Goal: Task Accomplishment & Management: Use online tool/utility

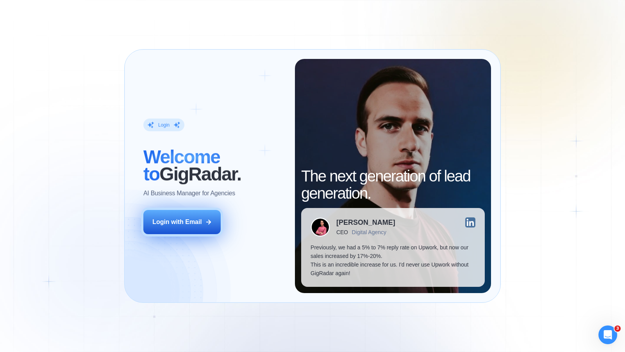
click at [198, 222] on div "Login with Email" at bounding box center [177, 222] width 50 height 9
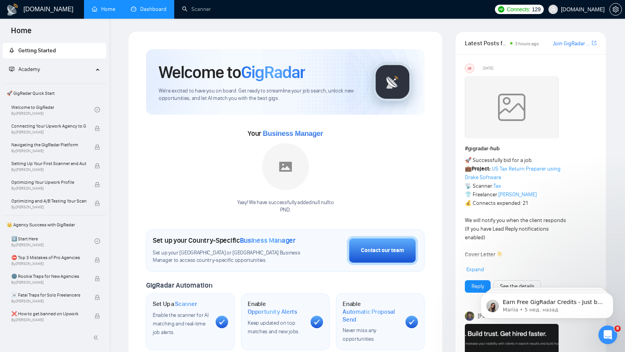
click at [153, 11] on link "Dashboard" at bounding box center [149, 9] width 36 height 7
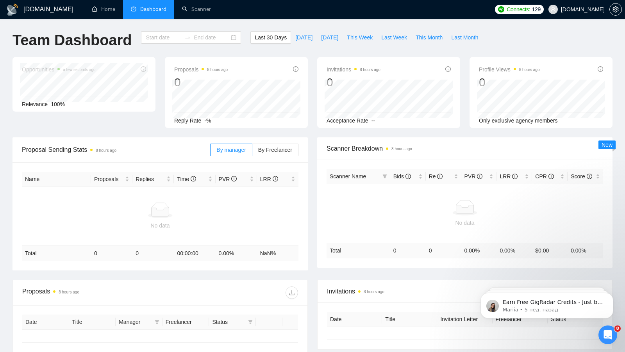
type input "2025-08-17"
type input "2025-09-16"
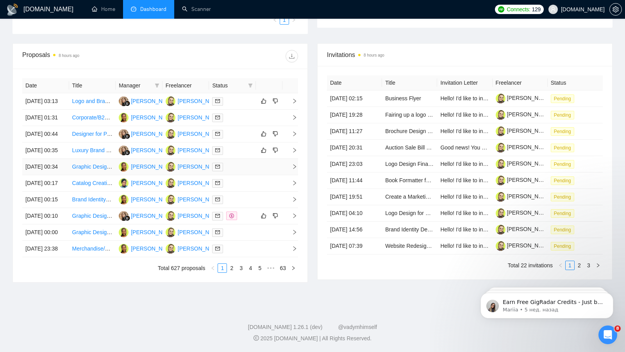
scroll to position [345, 0]
click at [231, 269] on link "2" at bounding box center [231, 268] width 9 height 9
click at [158, 84] on icon "filter" at bounding box center [157, 86] width 4 height 4
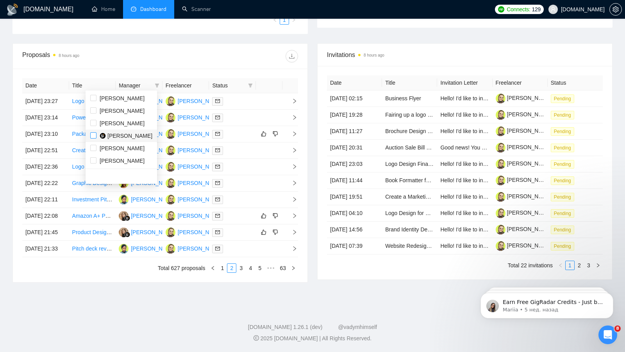
click at [93, 134] on input "checkbox" at bounding box center [93, 135] width 6 height 6
checkbox input "true"
click at [310, 77] on div "Proposals 8 hours ago Date Title Manager Freelancer Status 15 Sep, 2025 23:27 L…" at bounding box center [160, 162] width 305 height 239
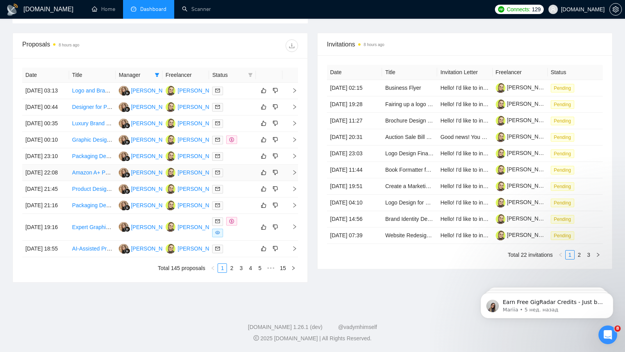
scroll to position [348, 0]
click at [234, 271] on link "2" at bounding box center [231, 268] width 9 height 9
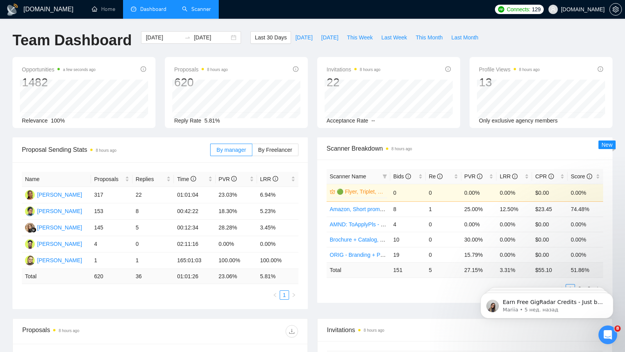
click at [207, 10] on link "Scanner" at bounding box center [196, 9] width 29 height 7
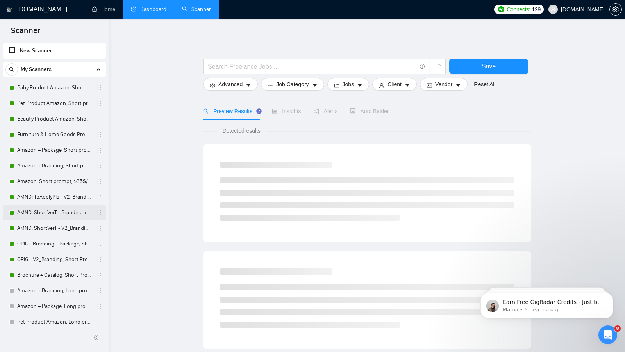
click at [36, 217] on link "AMND: ShortVerT - Branding + Package, Short Prompt, >36$/h, no agency" at bounding box center [54, 213] width 74 height 16
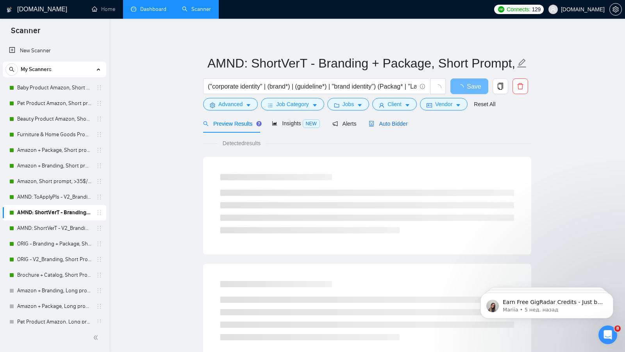
click at [389, 119] on div "Auto Bidder" at bounding box center [388, 123] width 39 height 9
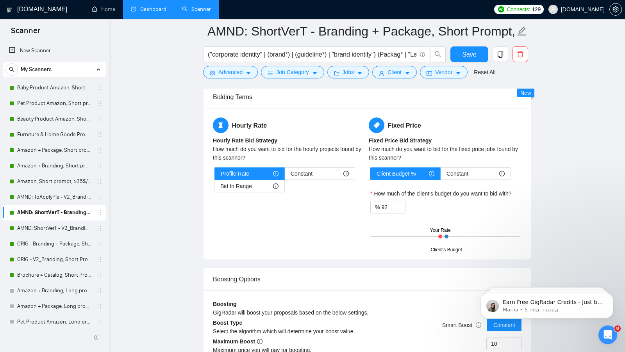
scroll to position [1283, 0]
